Goal: Information Seeking & Learning: Learn about a topic

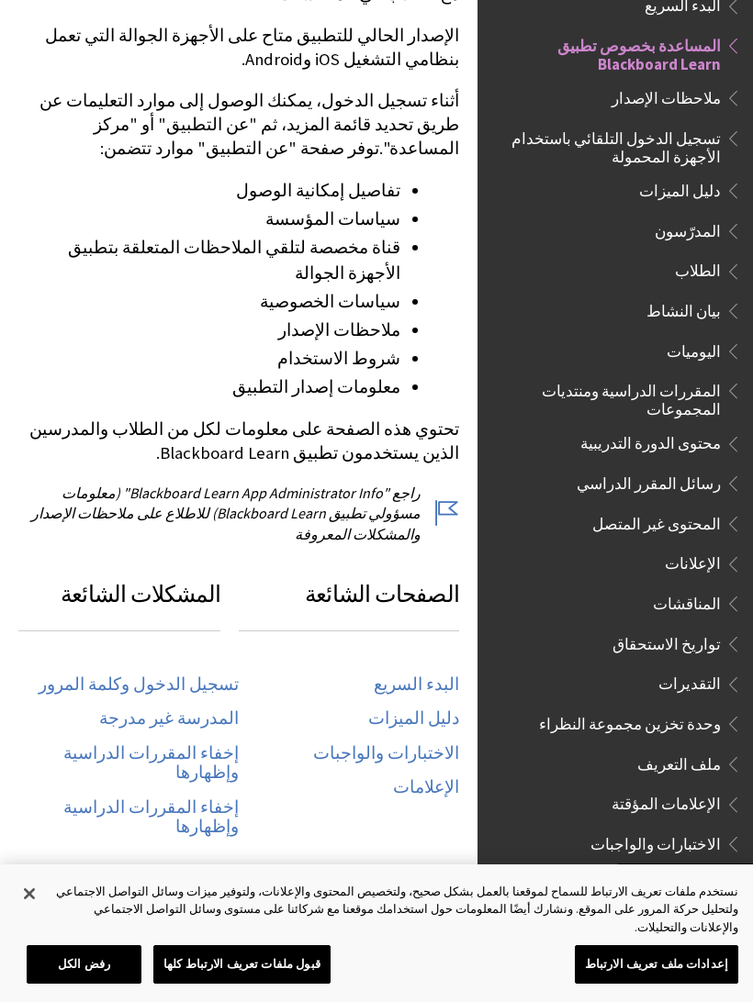
scroll to position [487, 0]
click at [170, 674] on link "تسجيل الدخول وكلمة المرور" at bounding box center [139, 684] width 200 height 21
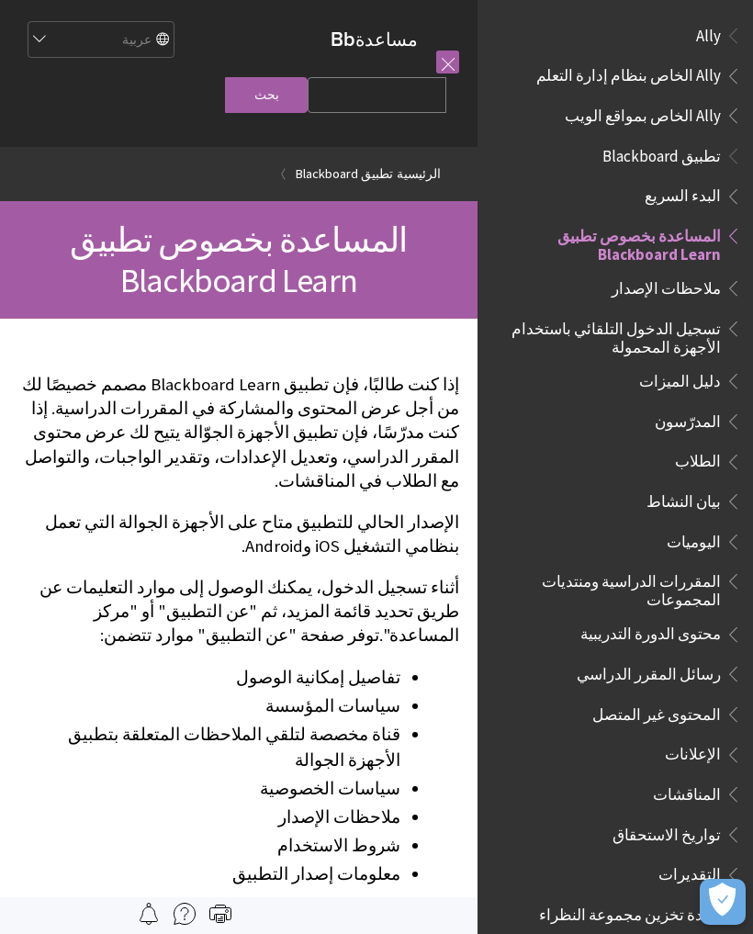
scroll to position [190, 0]
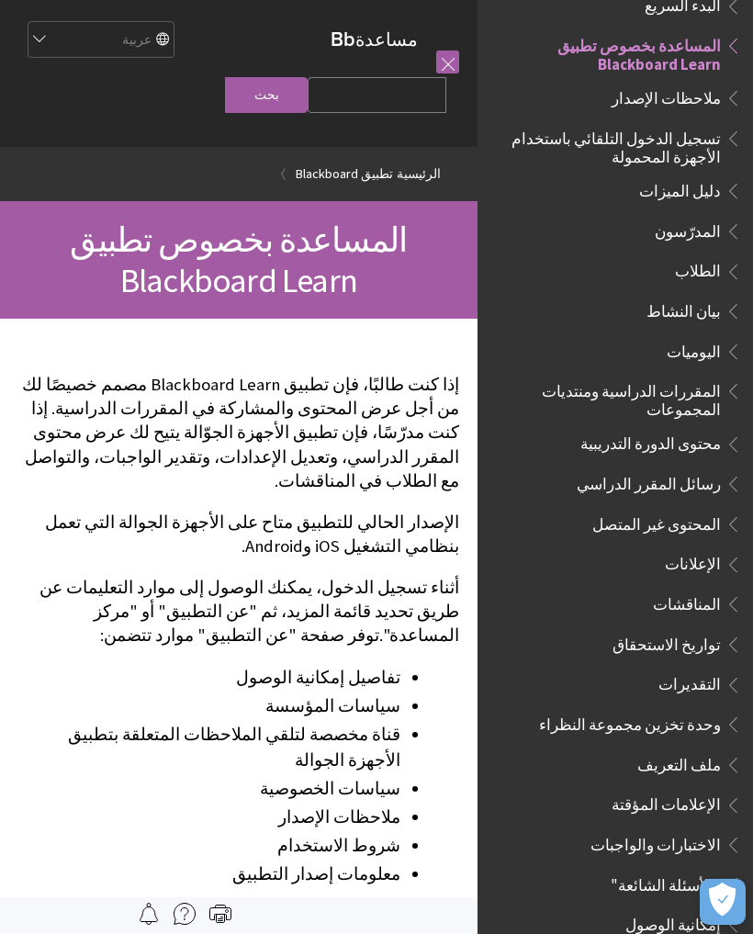
click at [141, 32] on select "English عربية Català Cymraeg Deutsch Español Suomi Français עברית Italiano 日本語 …" at bounding box center [100, 40] width 147 height 37
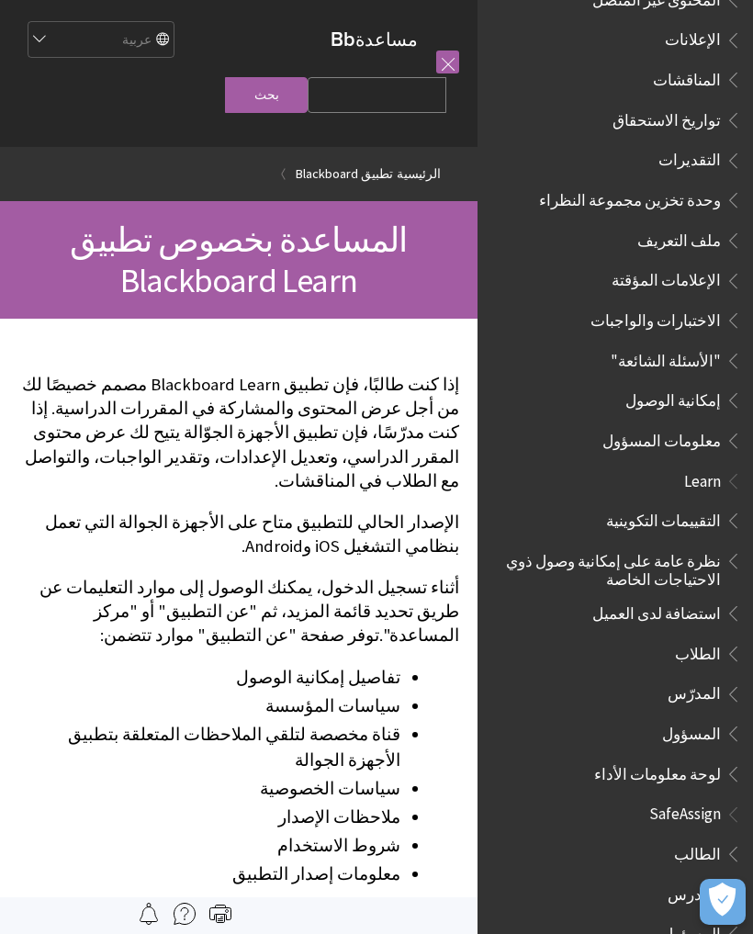
scroll to position [714, 0]
click at [625, 838] on span "الطالب" at bounding box center [620, 853] width 244 height 31
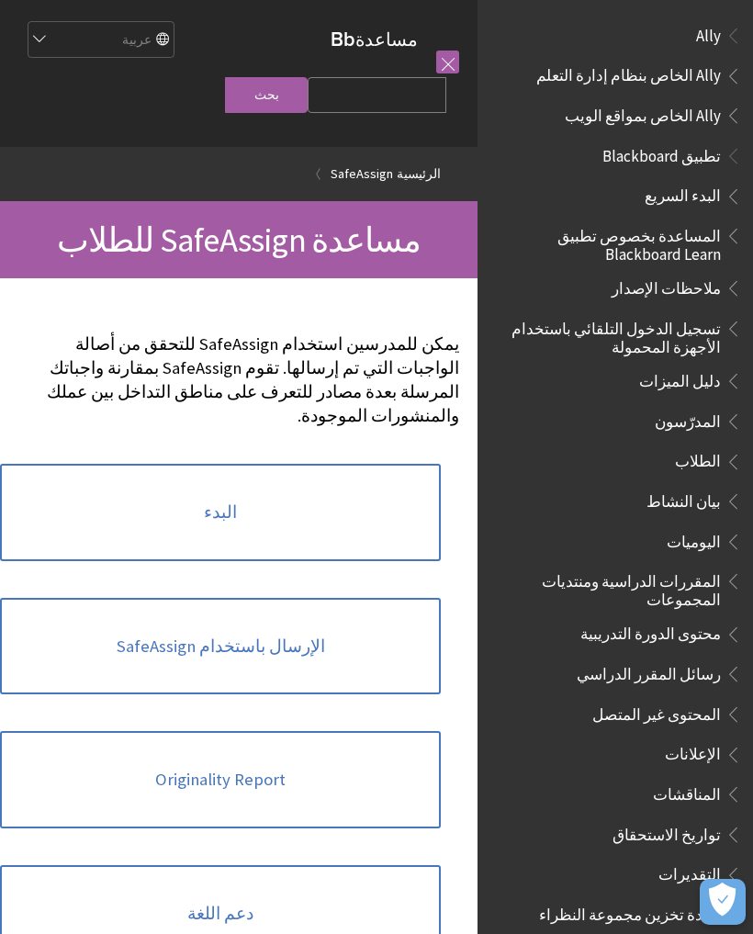
scroll to position [951, 0]
